Goal: Information Seeking & Learning: Learn about a topic

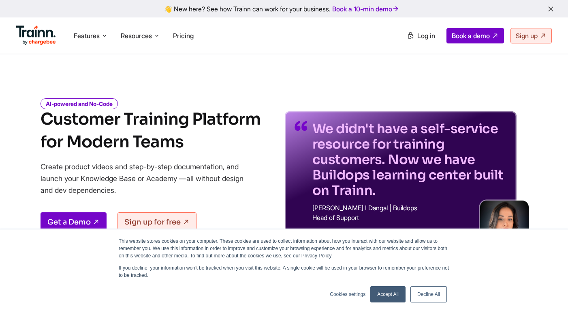
click at [390, 292] on link "Accept All" at bounding box center [388, 294] width 35 height 16
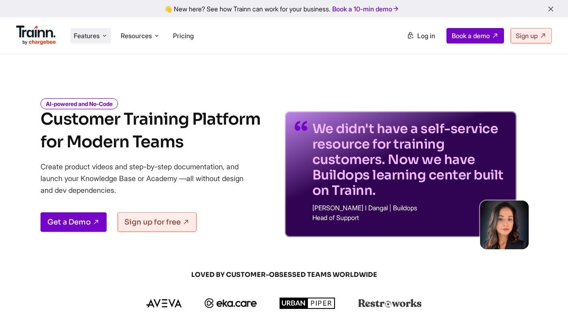
click at [94, 34] on span "Features" at bounding box center [87, 35] width 26 height 9
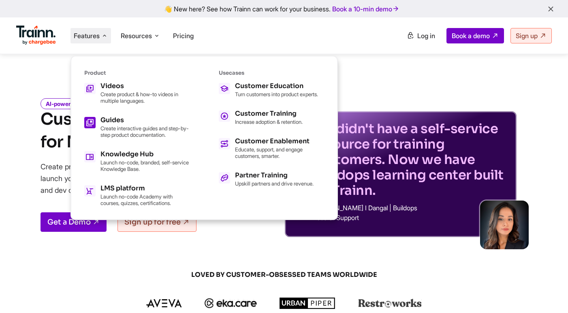
click at [174, 131] on p "Create interactive guides and step-by-step product documentation." at bounding box center [145, 131] width 89 height 13
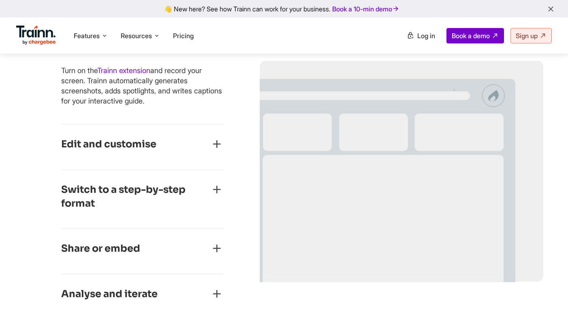
scroll to position [472, 0]
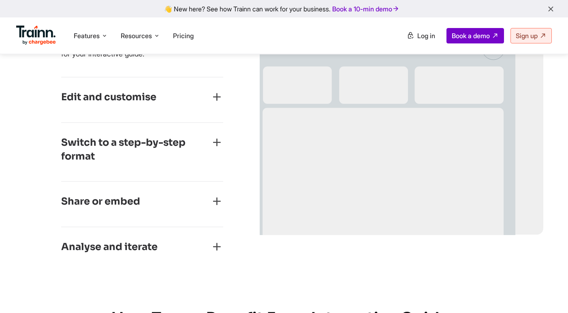
click at [214, 98] on icon "button" at bounding box center [216, 96] width 13 height 13
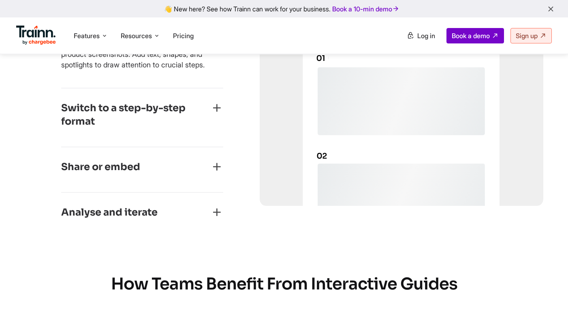
scroll to position [497, 0]
click at [217, 108] on icon "button" at bounding box center [216, 107] width 13 height 13
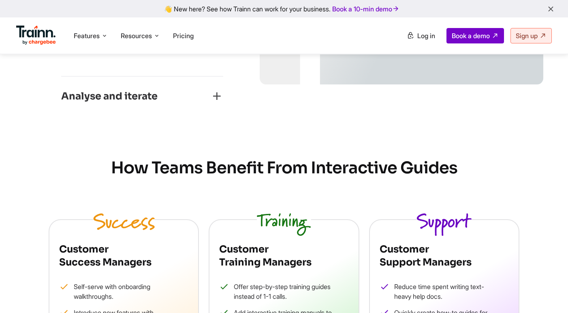
scroll to position [527, 0]
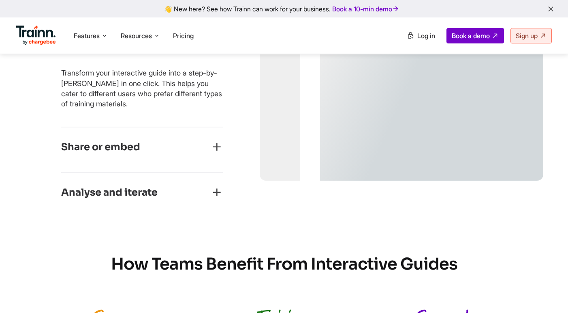
click at [217, 144] on icon "button" at bounding box center [216, 146] width 13 height 13
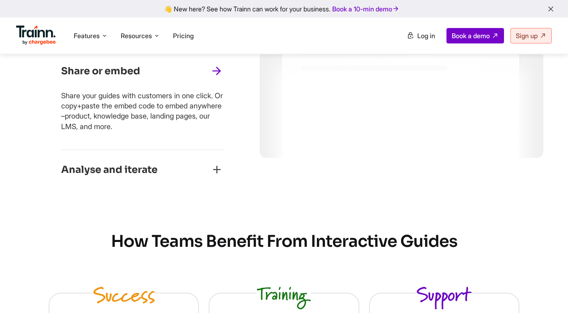
scroll to position [556, 0]
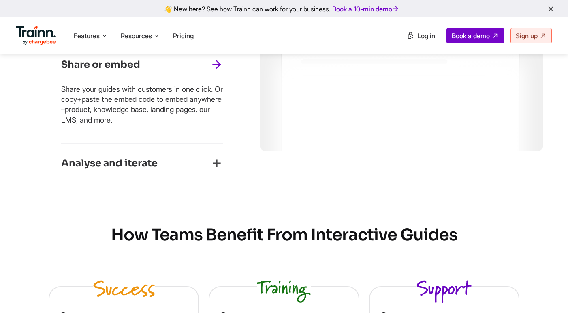
click at [209, 166] on div "Analyse and iterate" at bounding box center [142, 165] width 162 height 19
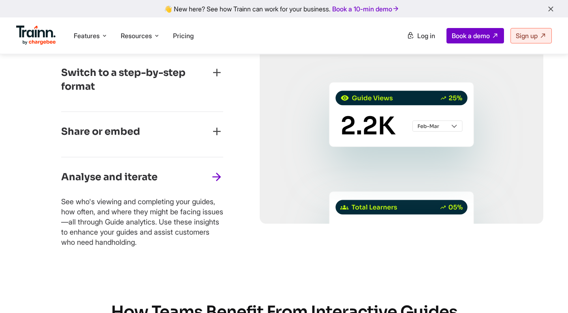
scroll to position [379, 0]
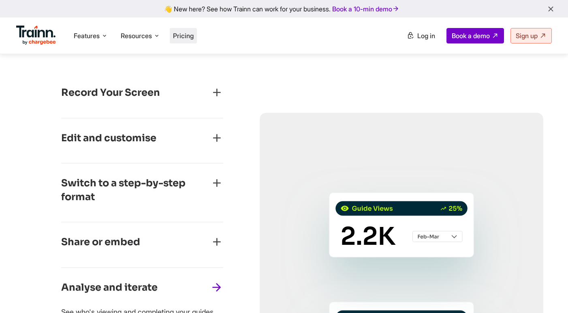
click at [189, 35] on span "Pricing" at bounding box center [183, 36] width 21 height 8
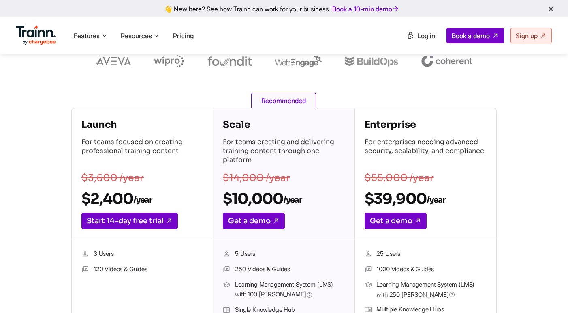
scroll to position [85, 0]
